Goal: Find specific page/section: Find specific page/section

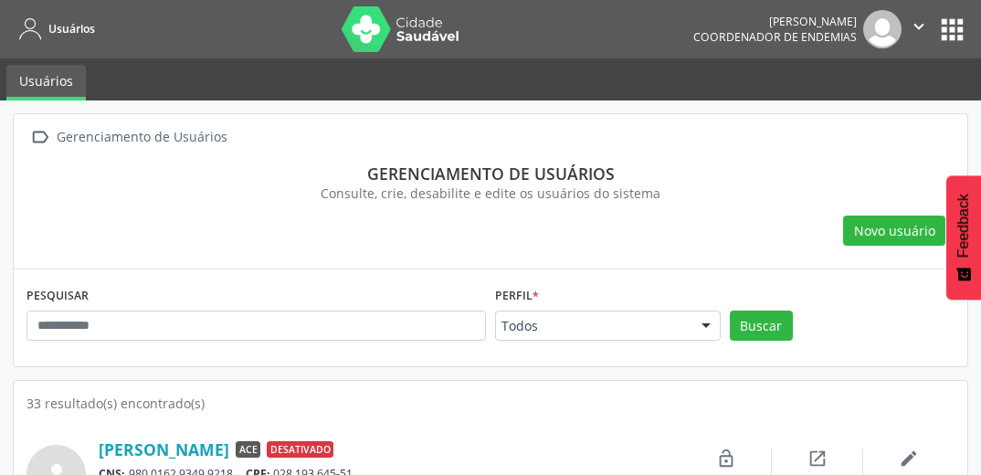
scroll to position [73, 0]
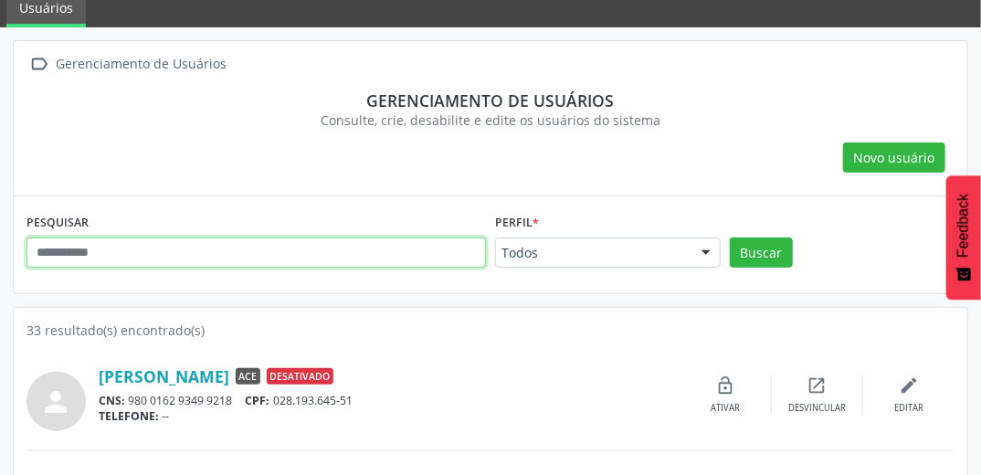
click at [144, 250] on input "text" at bounding box center [255, 252] width 459 height 31
click at [730, 237] on button "Buscar" at bounding box center [761, 252] width 63 height 31
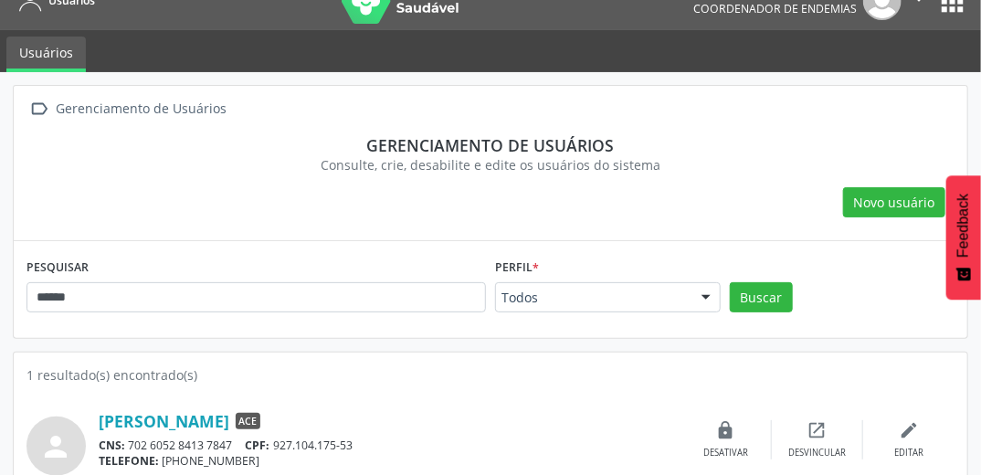
scroll to position [55, 0]
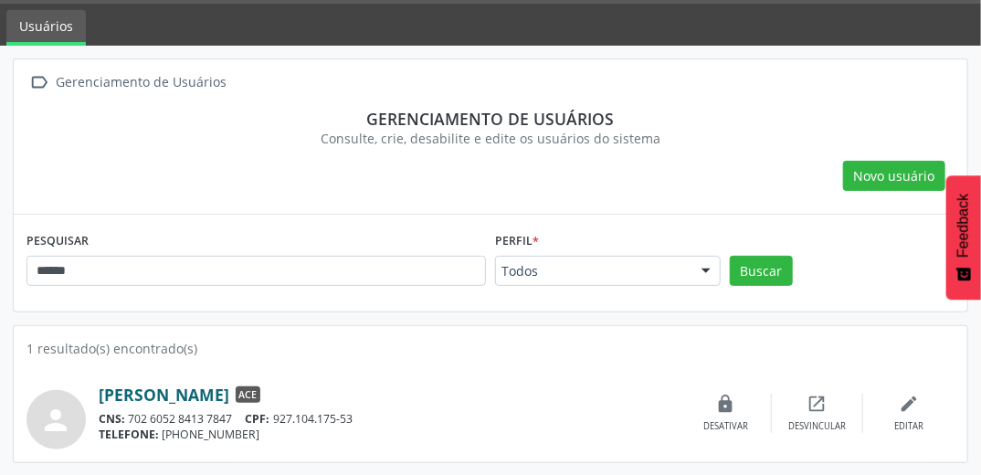
click at [202, 391] on link "[PERSON_NAME]" at bounding box center [164, 394] width 131 height 20
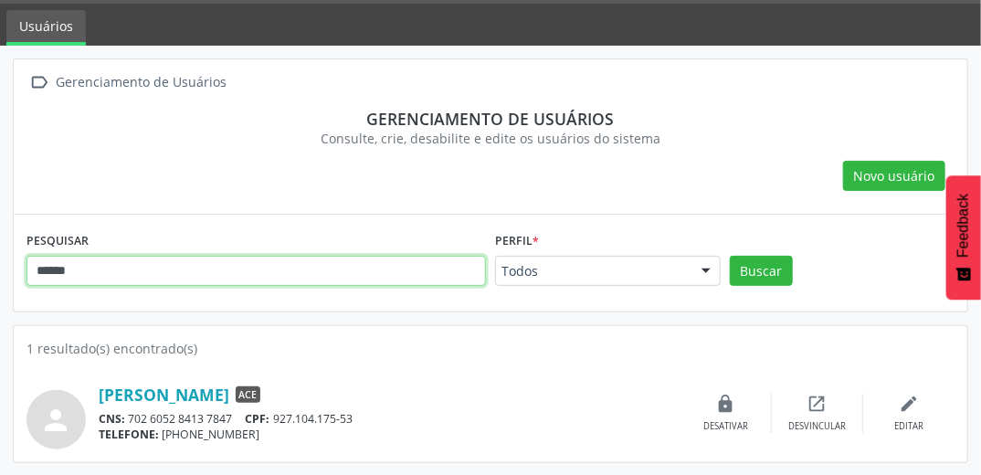
click at [179, 270] on input "******" at bounding box center [255, 271] width 459 height 31
type input "*"
click at [730, 256] on button "Buscar" at bounding box center [761, 271] width 63 height 31
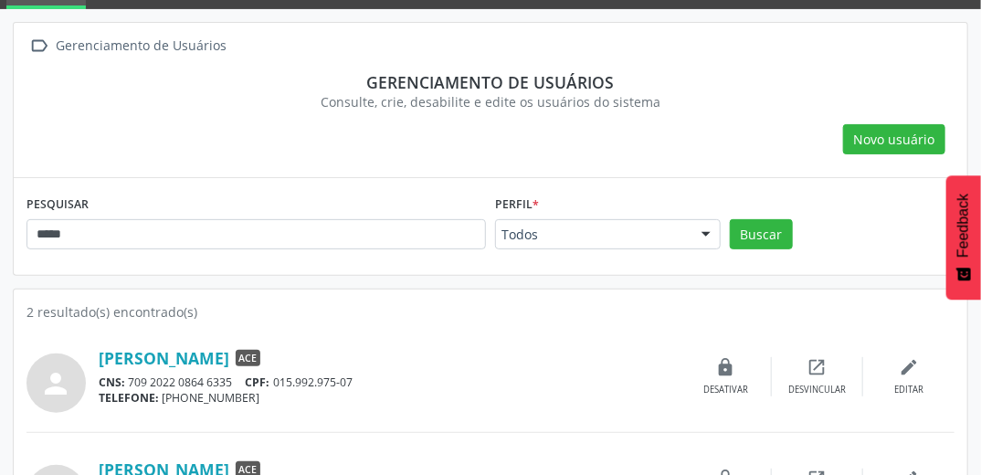
scroll to position [165, 0]
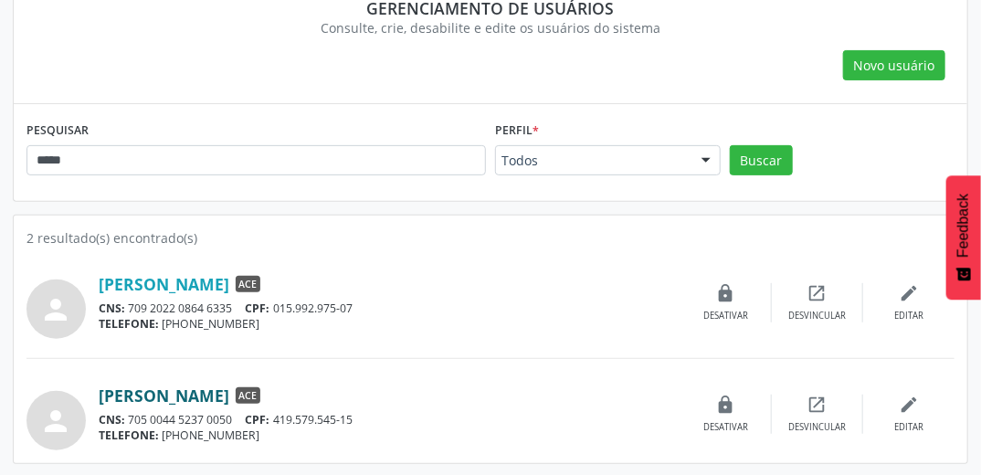
click at [164, 395] on link "[PERSON_NAME]" at bounding box center [164, 395] width 131 height 20
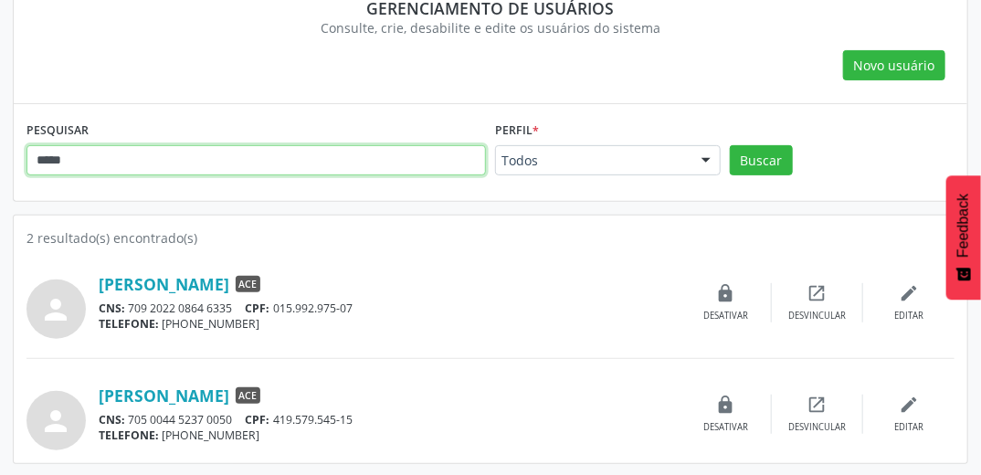
click at [207, 155] on input "*****" at bounding box center [255, 160] width 459 height 31
type input "*"
type input "********"
click at [730, 145] on button "Buscar" at bounding box center [761, 160] width 63 height 31
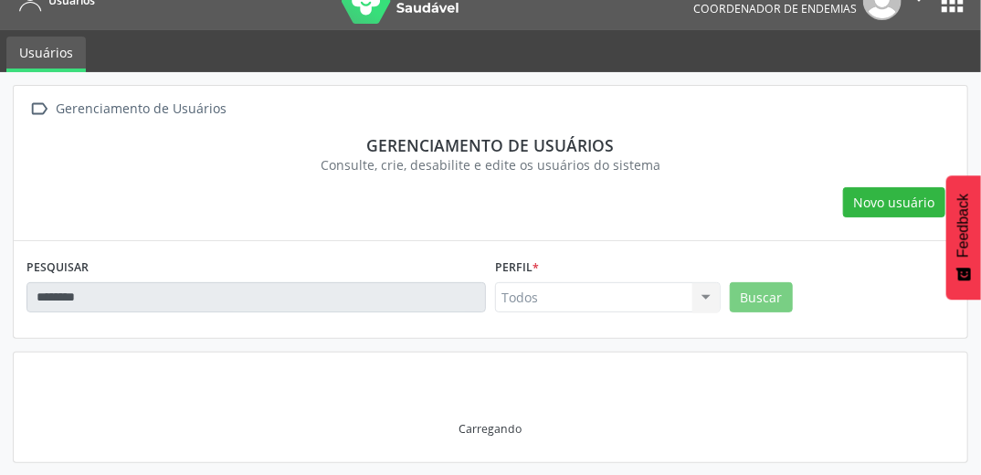
scroll to position [55, 0]
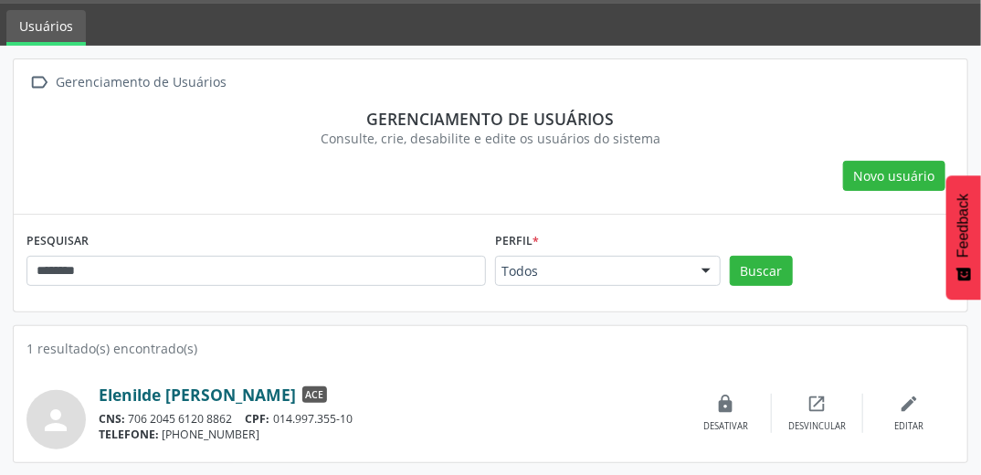
click at [188, 392] on link "Elenilde [PERSON_NAME]" at bounding box center [197, 394] width 197 height 20
